Goal: Task Accomplishment & Management: Manage account settings

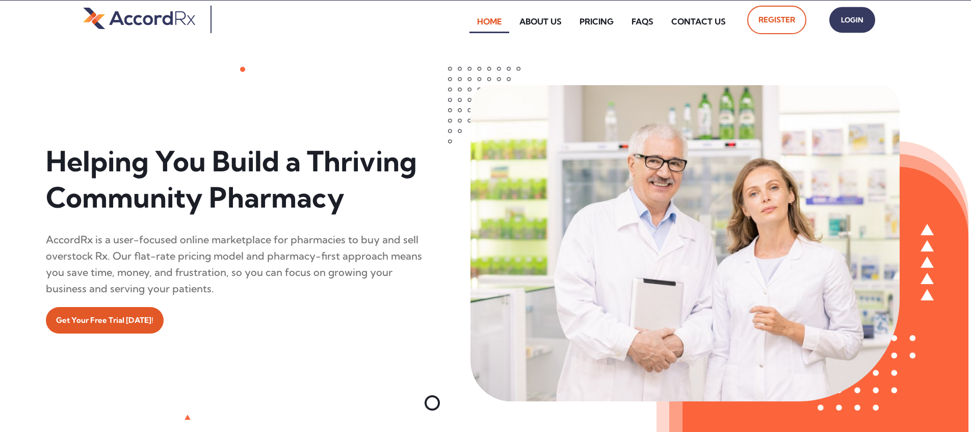
click at [466, 20] on span "Login" at bounding box center [852, 20] width 25 height 15
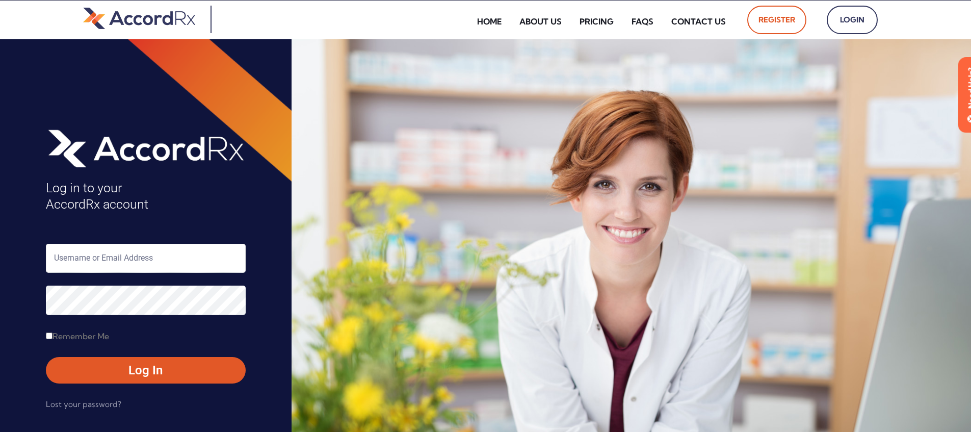
click at [99, 261] on input "text" at bounding box center [146, 258] width 200 height 29
type input "ARX-[PERSON_NAME]"
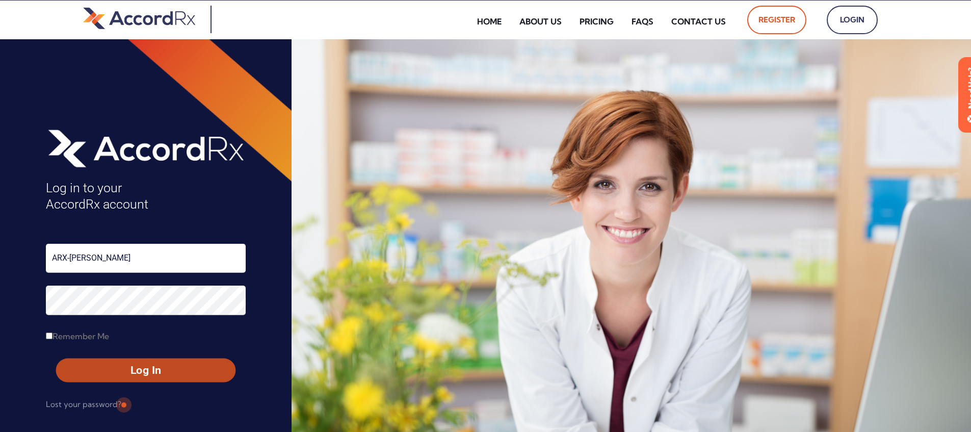
click at [123, 372] on span "Log In" at bounding box center [145, 370] width 161 height 15
